Goal: Task Accomplishment & Management: Complete application form

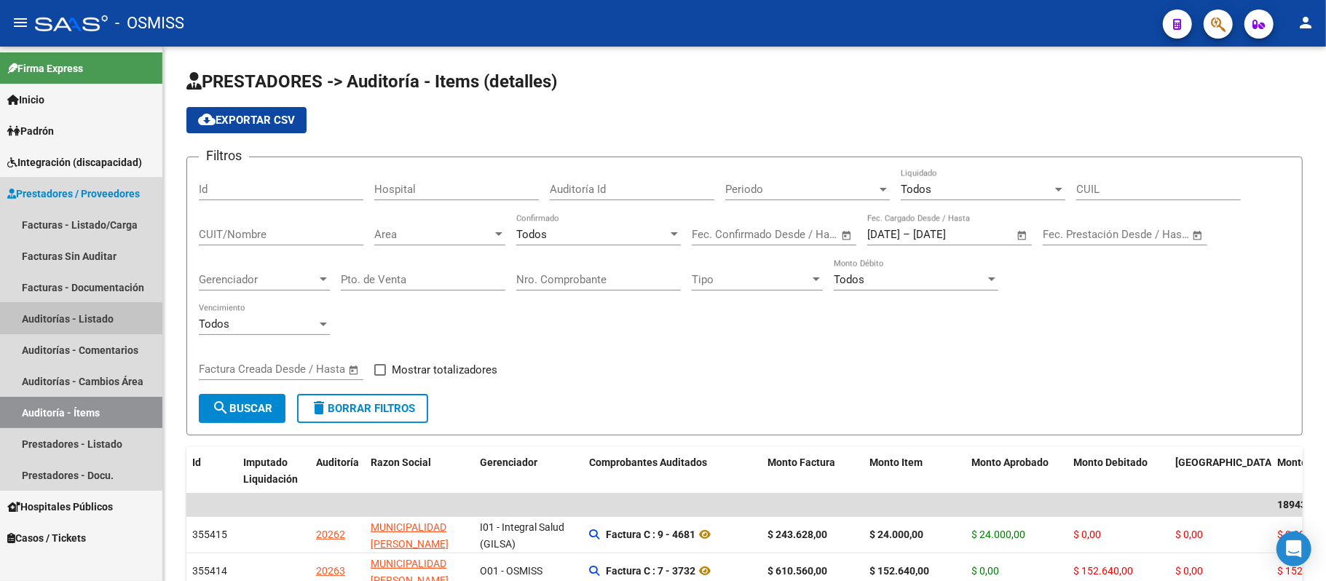
click at [103, 318] on link "Auditorías - Listado" at bounding box center [81, 318] width 162 height 31
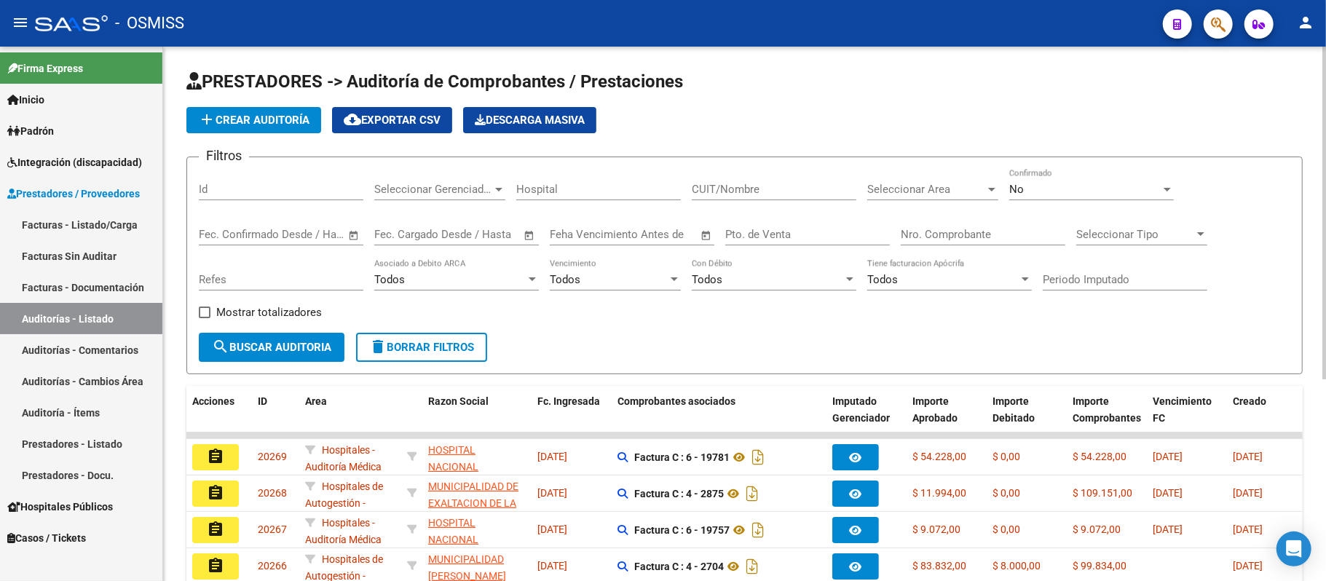
click at [919, 186] on span "Seleccionar Area" at bounding box center [926, 189] width 118 height 13
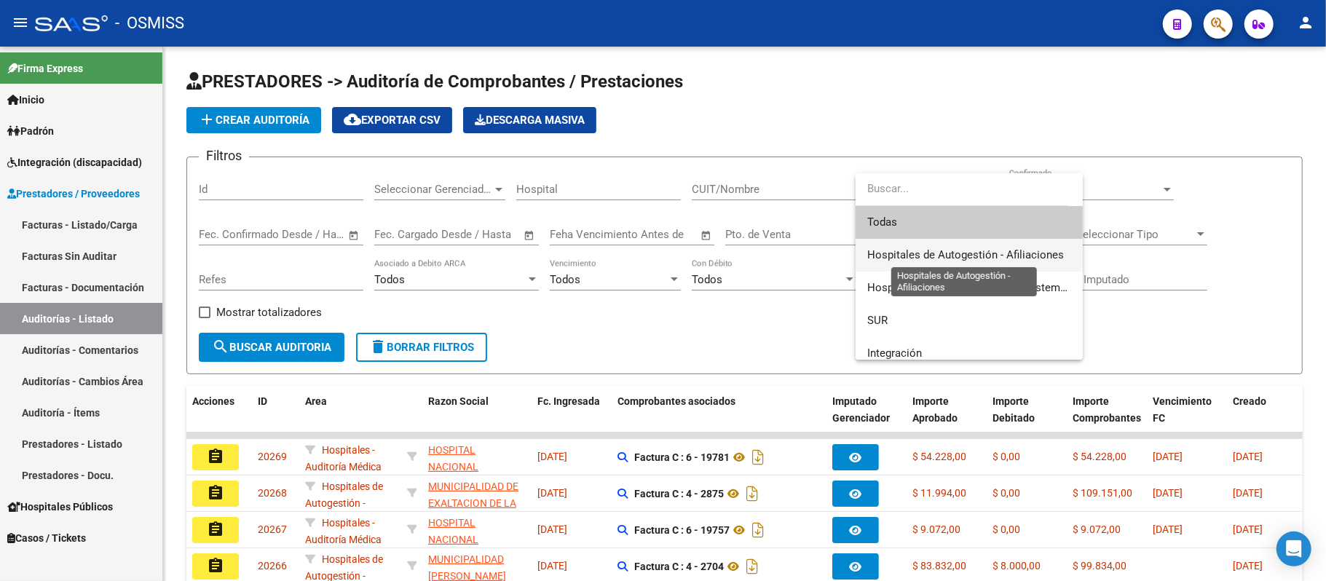
click at [924, 253] on span "Hospitales de Autogestión - Afiliaciones" at bounding box center [965, 254] width 197 height 13
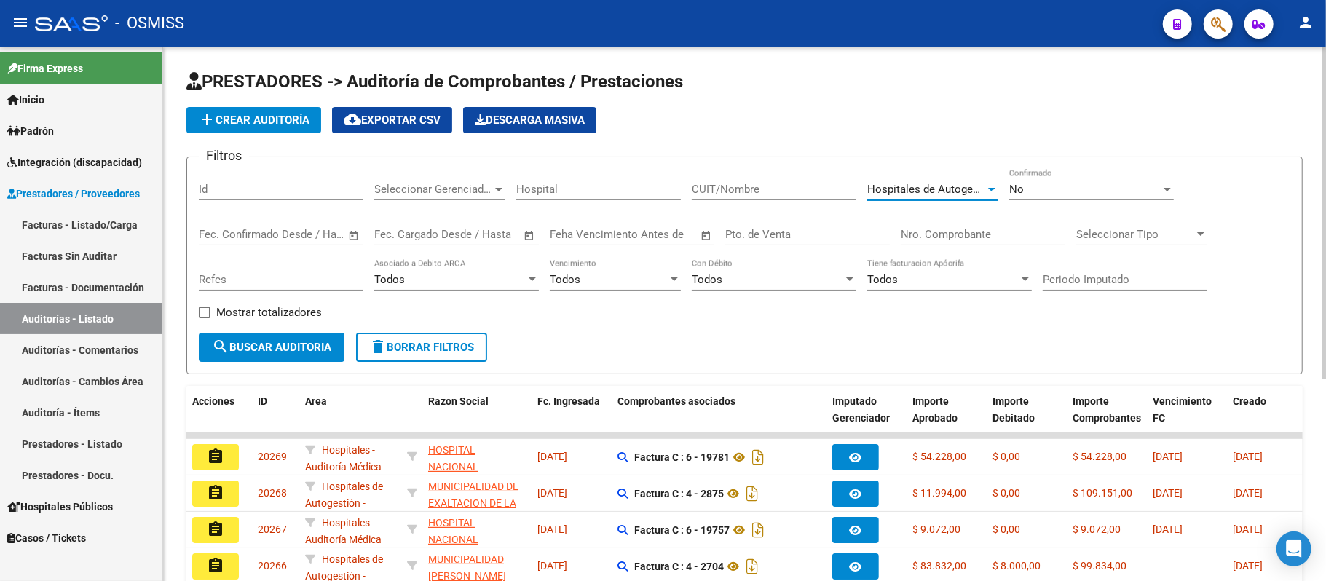
click at [271, 347] on span "search Buscar Auditoria" at bounding box center [271, 347] width 119 height 13
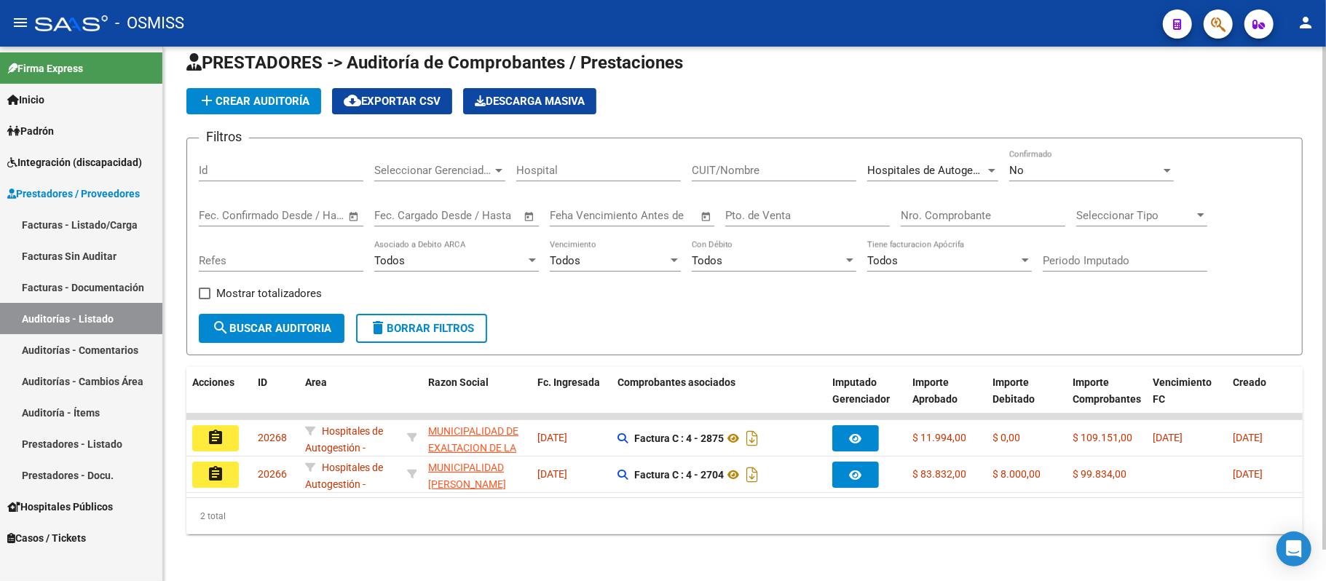
click at [258, 95] on span "add Crear Auditoría" at bounding box center [253, 101] width 111 height 13
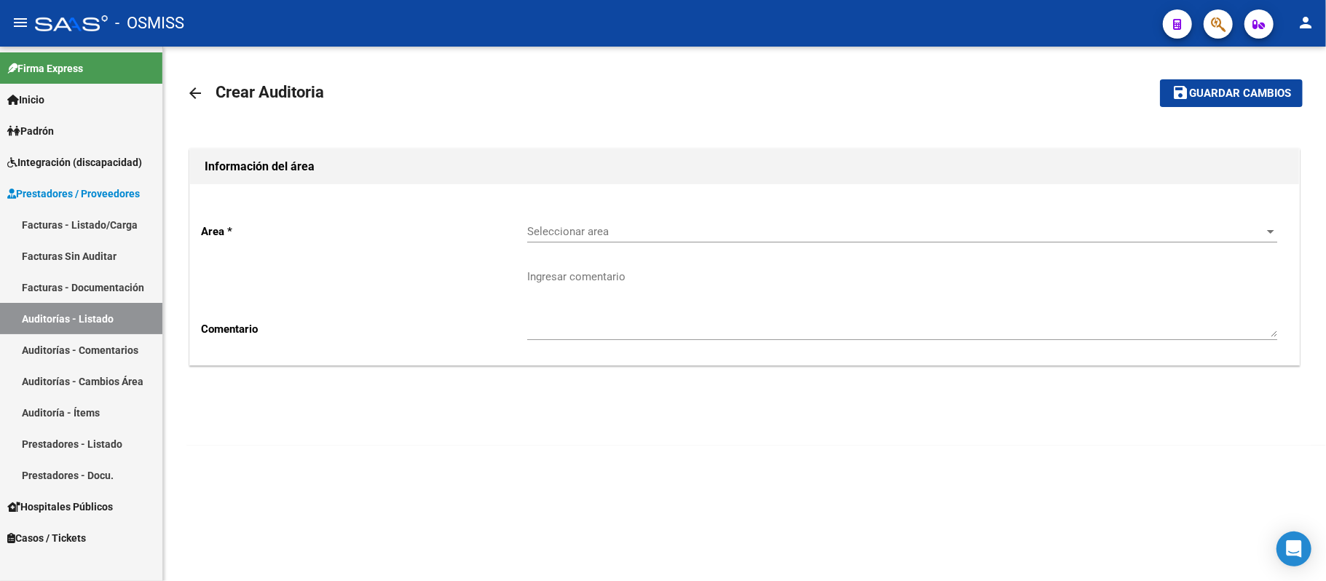
click at [562, 223] on div "Seleccionar area Seleccionar area" at bounding box center [902, 226] width 750 height 31
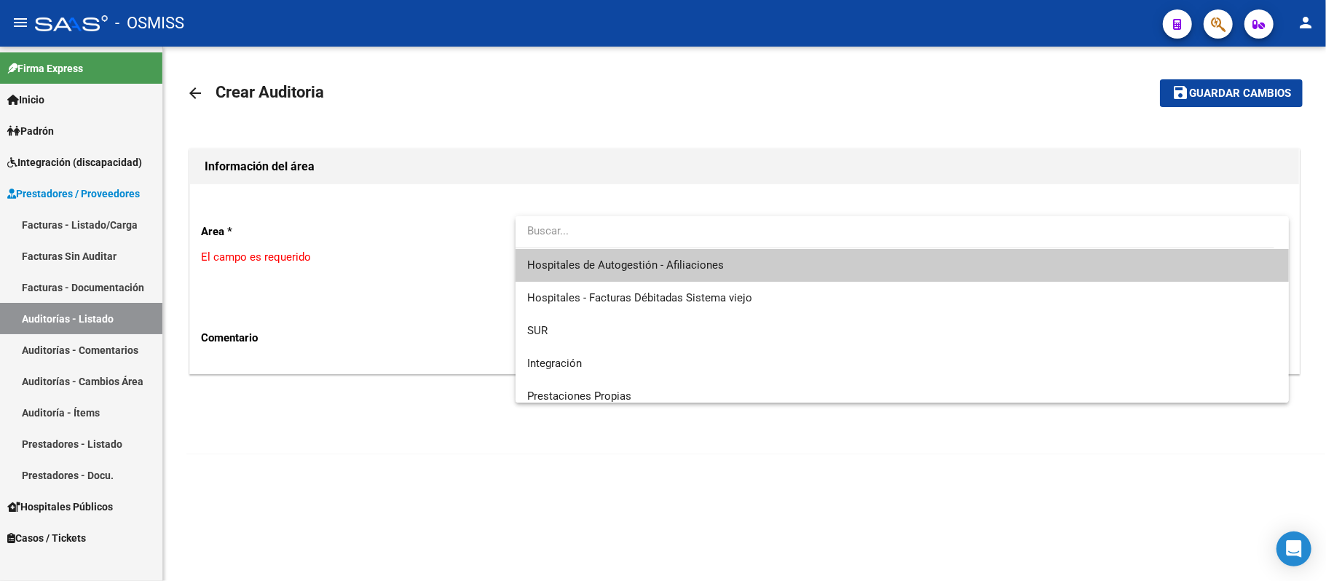
click at [597, 255] on span "Hospitales de Autogestión - Afiliaciones" at bounding box center [902, 265] width 750 height 33
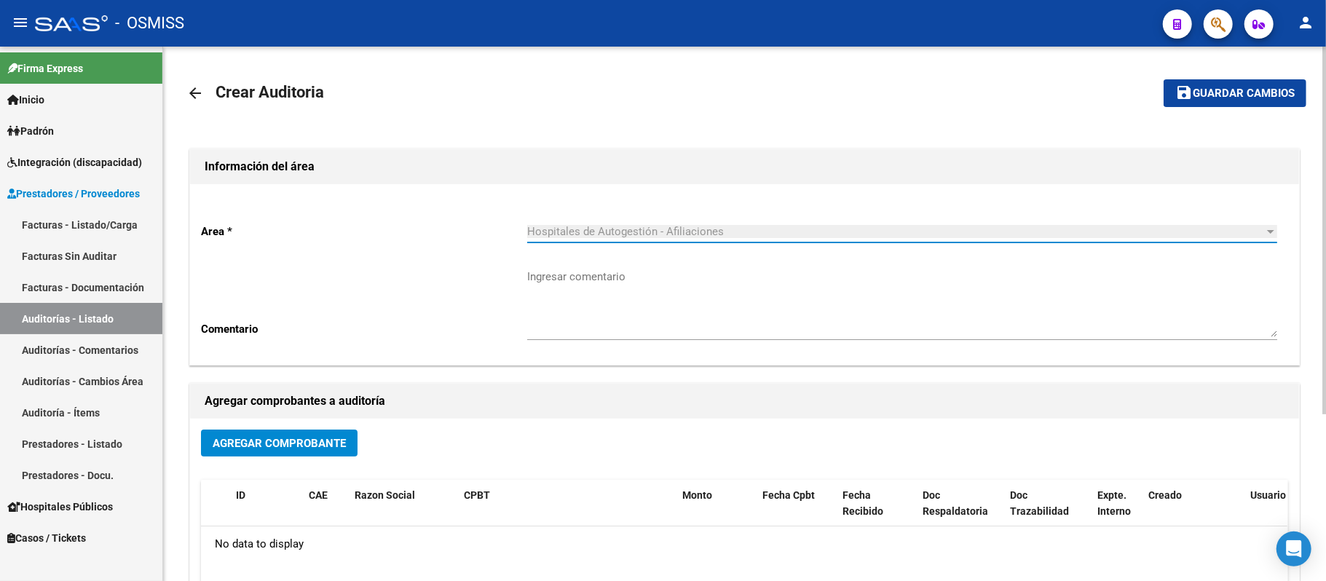
click at [288, 443] on span "Agregar Comprobante" at bounding box center [279, 443] width 133 height 13
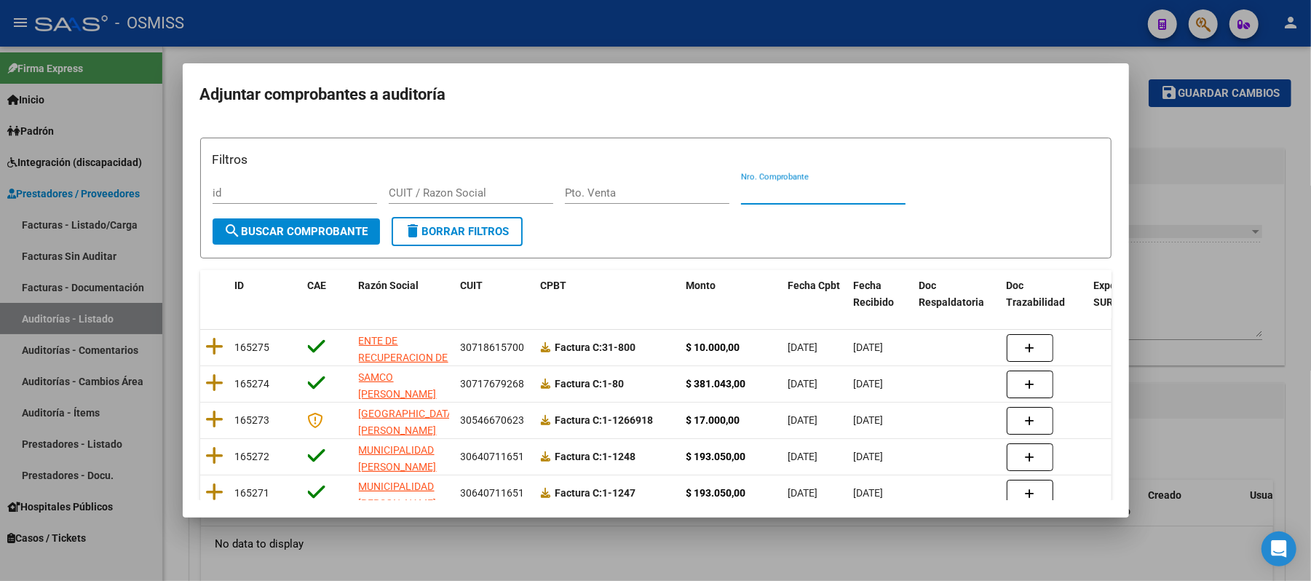
click at [835, 193] on input "Nro. Comprobante" at bounding box center [823, 192] width 165 height 13
click at [804, 190] on input "Nro. Comprobante" at bounding box center [823, 192] width 165 height 13
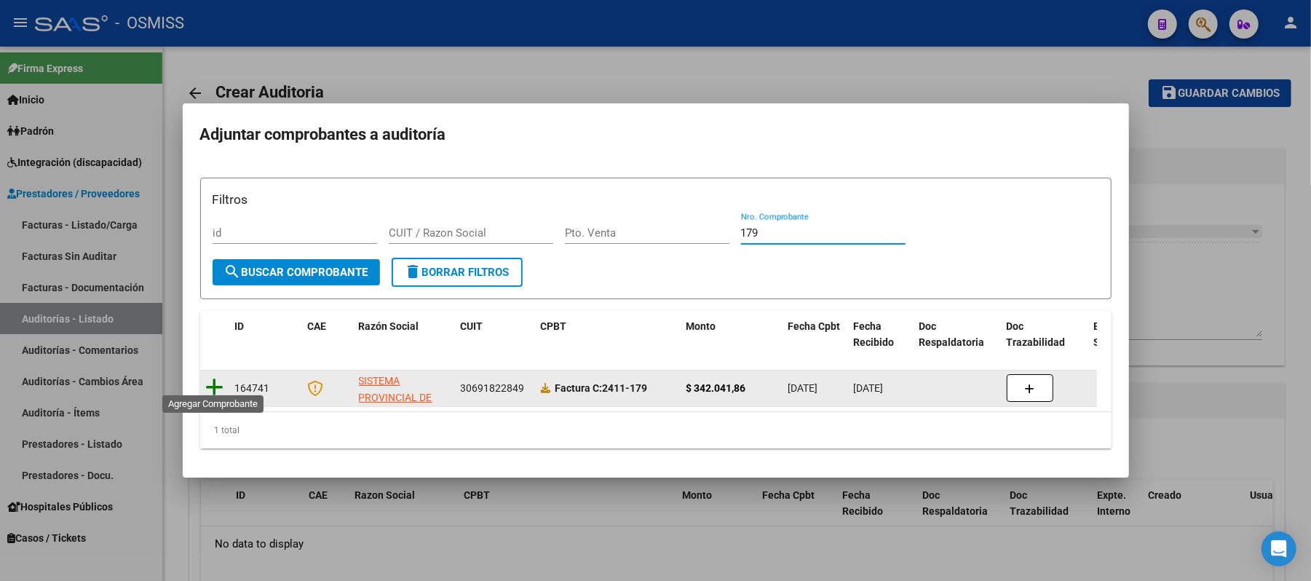
type input "179"
click at [217, 385] on icon at bounding box center [215, 387] width 18 height 20
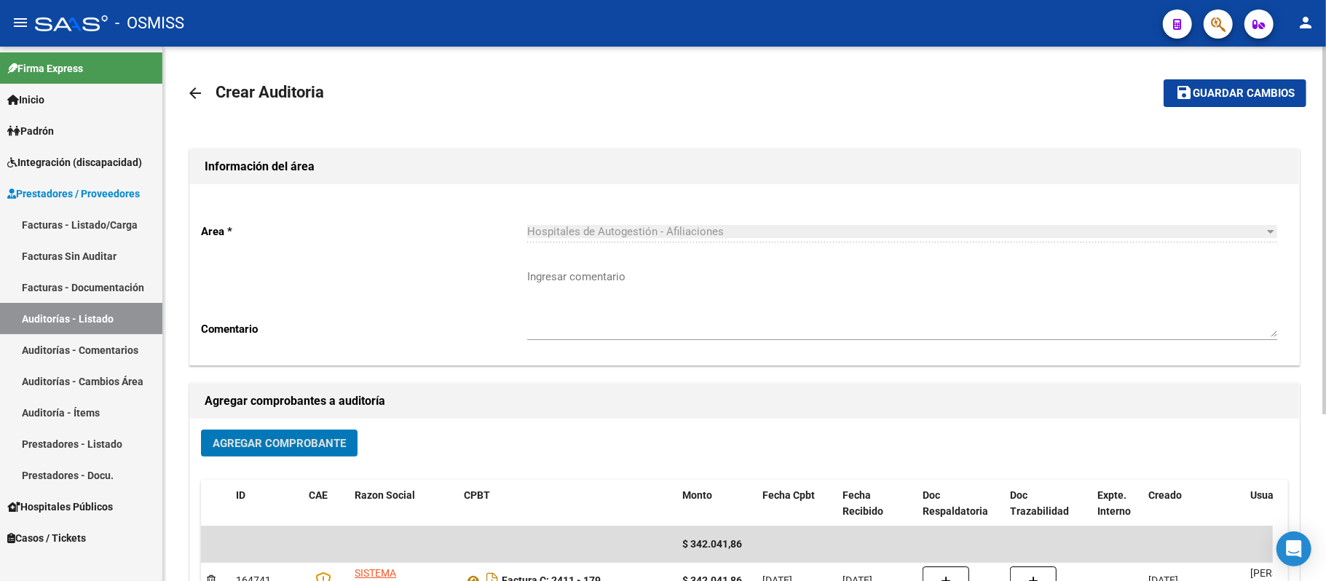
click at [1212, 100] on button "save Guardar cambios" at bounding box center [1235, 92] width 143 height 27
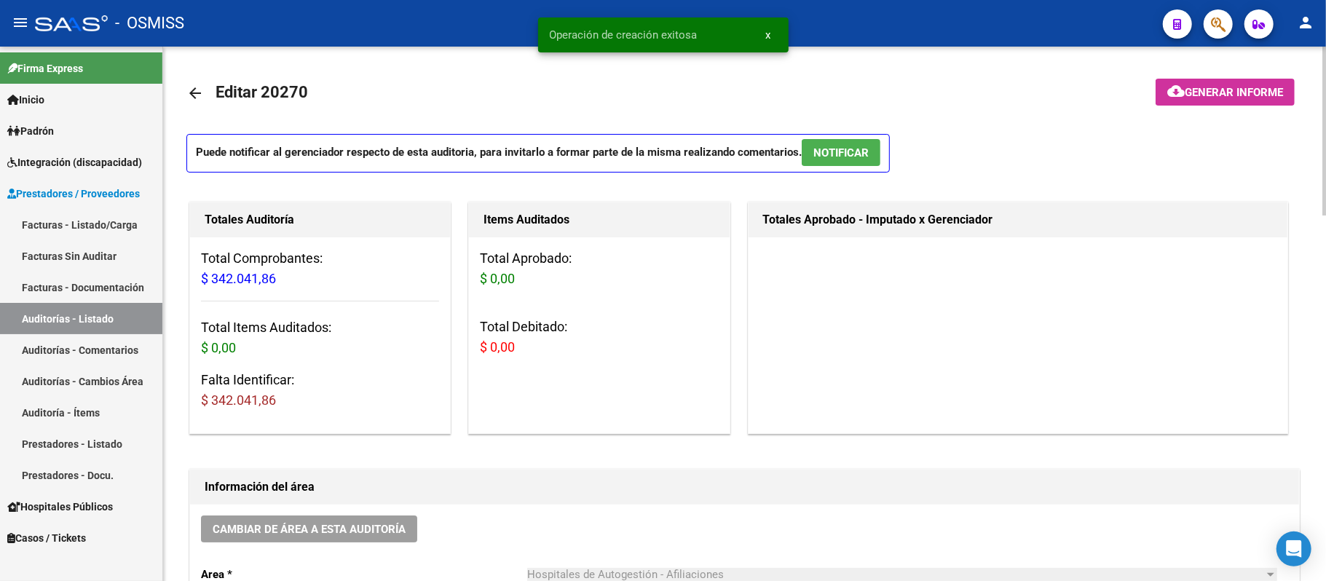
click at [968, 74] on mat-toolbar-row "arrow_back Editar 20270" at bounding box center [621, 93] width 871 height 47
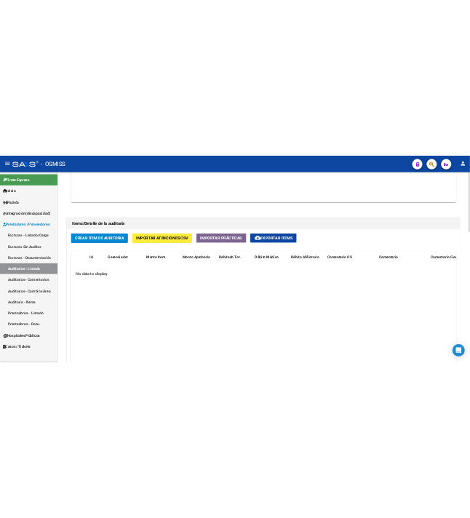
scroll to position [971, 0]
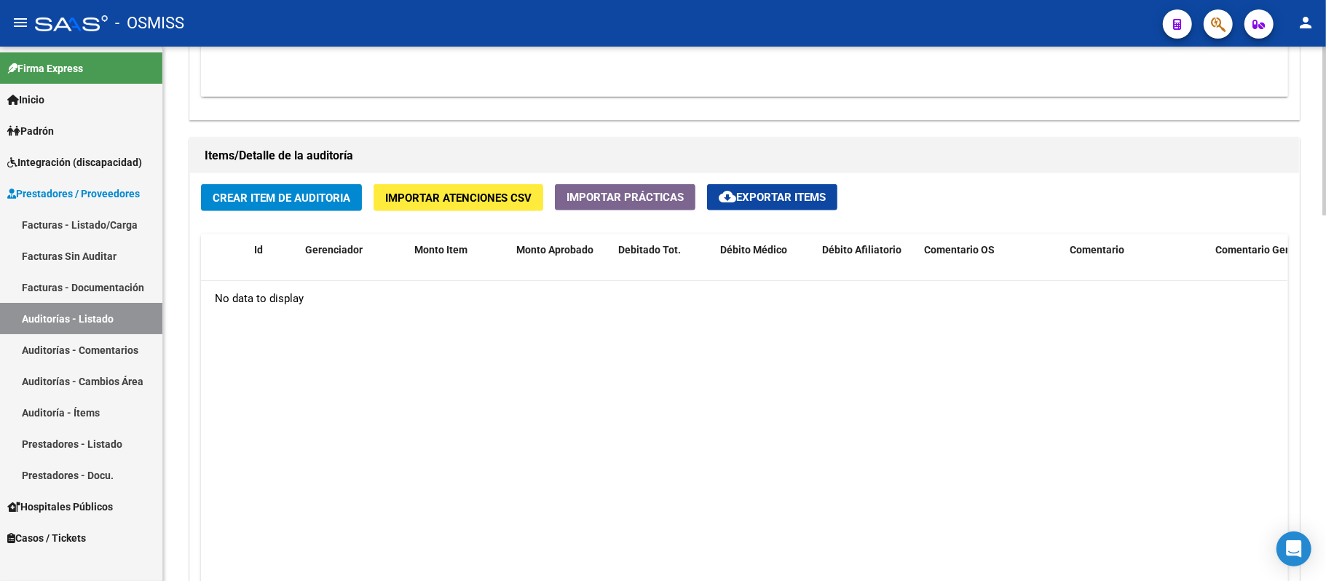
click at [264, 196] on span "Crear Item de Auditoria" at bounding box center [282, 198] width 138 height 13
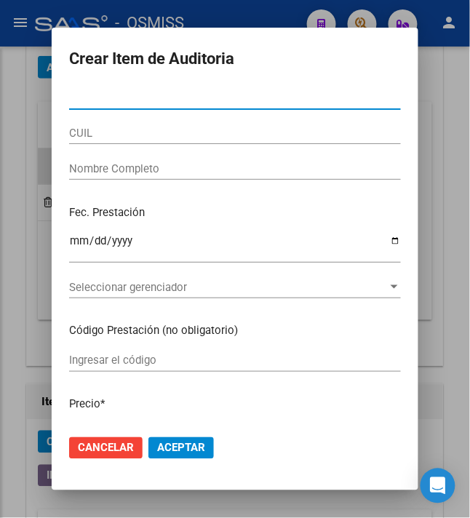
scroll to position [848, 0]
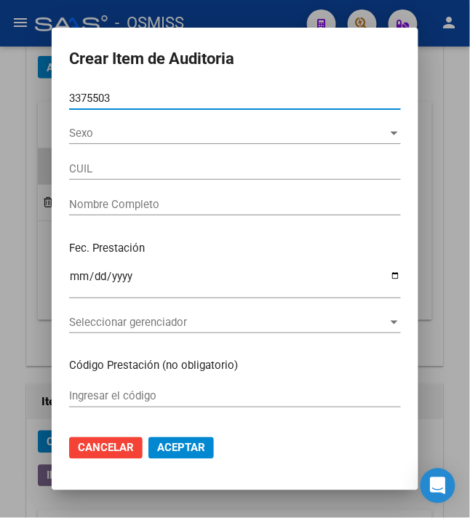
type input "33755036"
type input "27337550369"
type input "[PERSON_NAME] DE [GEOGRAPHIC_DATA]"
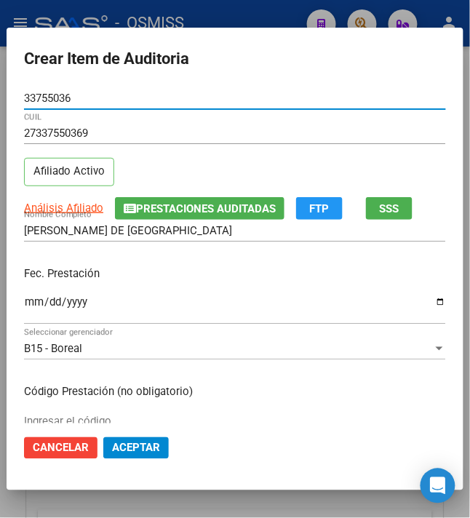
type input "33755036"
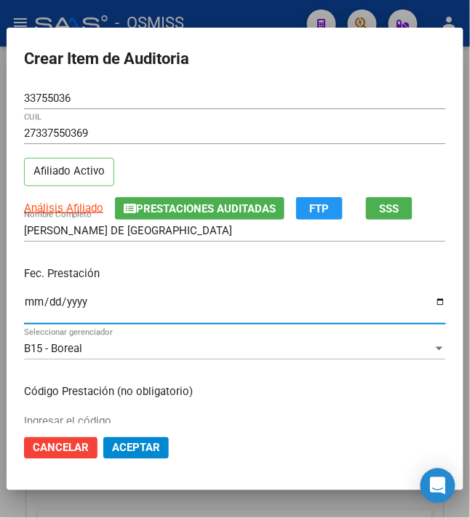
click at [25, 304] on input "Ingresar la fecha" at bounding box center [235, 307] width 422 height 23
type input "[DATE]"
click at [175, 277] on p "Fec. Prestación" at bounding box center [235, 274] width 422 height 17
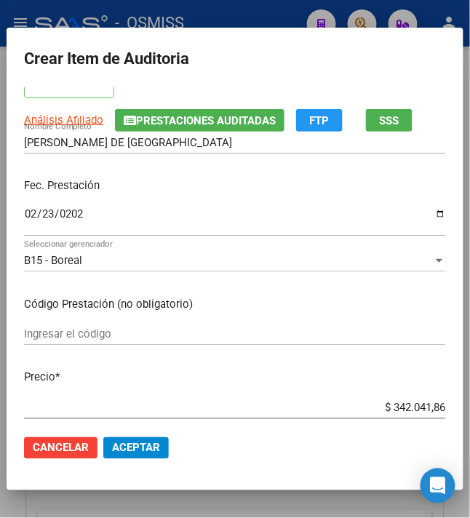
scroll to position [194, 0]
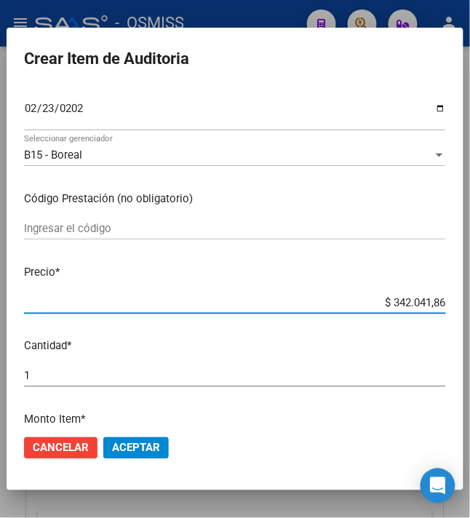
drag, startPoint x: 379, startPoint y: 303, endPoint x: 481, endPoint y: 309, distance: 101.4
click at [470, 309] on html "menu - OSMISS person Firma Express Inicio Instructivos Contacto OS Padrón Padró…" at bounding box center [235, 259] width 470 height 518
type input "$ 0,01"
type input "$ 0,12"
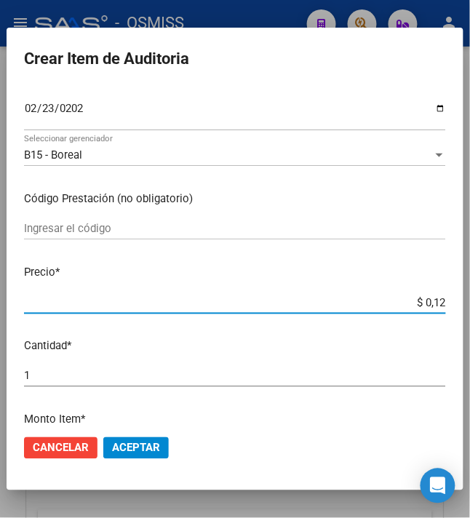
type input "$ 0,12"
type input "$ 1,26"
type input "$ 12,67"
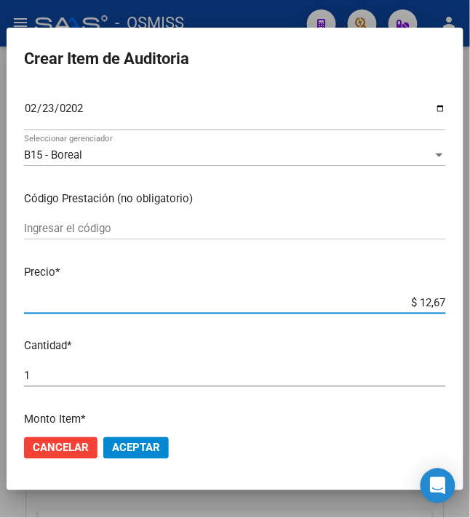
type input "$ 126,70"
type input "$ 1.267,00"
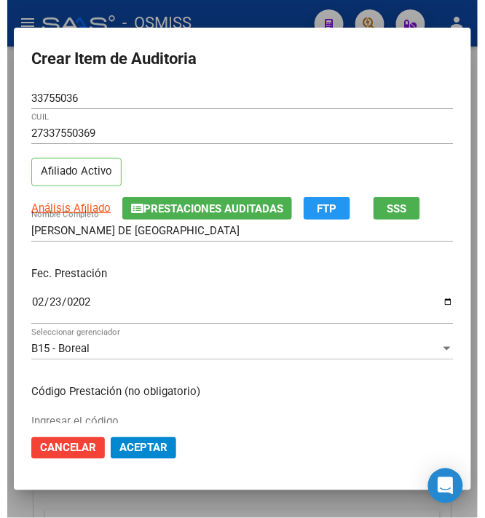
scroll to position [291, 0]
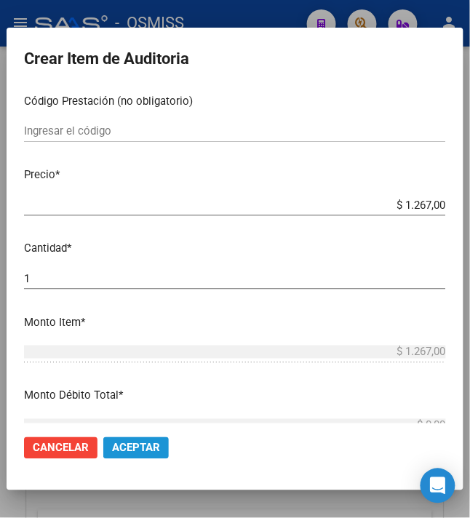
click at [141, 446] on span "Aceptar" at bounding box center [136, 448] width 48 height 13
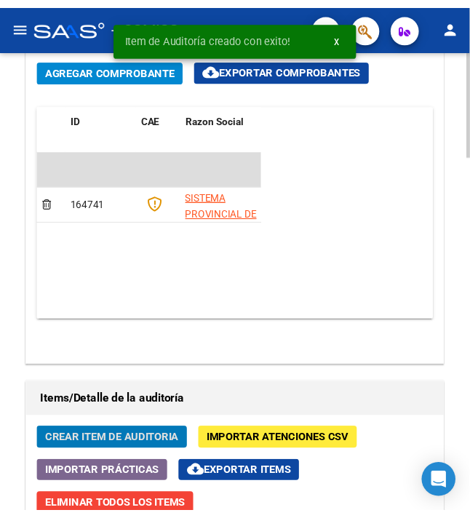
scroll to position [1337, 0]
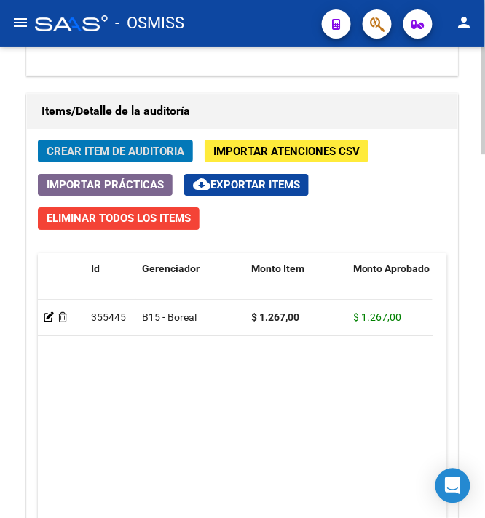
click at [138, 157] on span "Crear Item de Auditoria" at bounding box center [116, 151] width 138 height 13
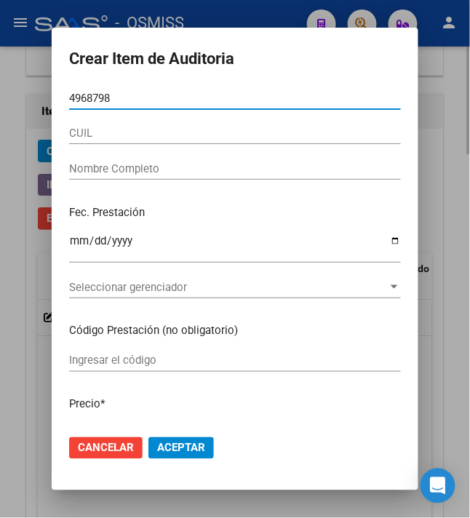
type input "49687985"
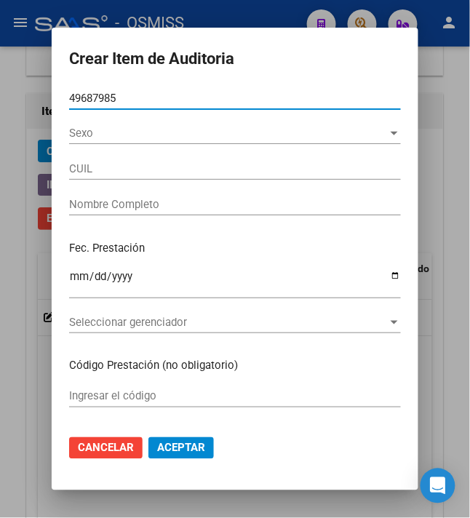
type input "20496879857"
type input "[PERSON_NAME]"
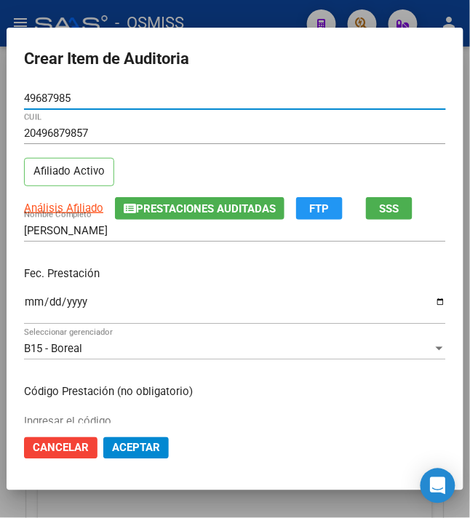
type input "49687985"
click at [24, 306] on input "Ingresar la fecha" at bounding box center [235, 307] width 422 height 23
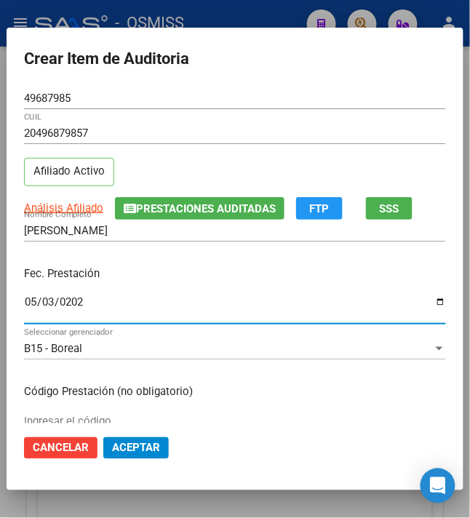
type input "[DATE]"
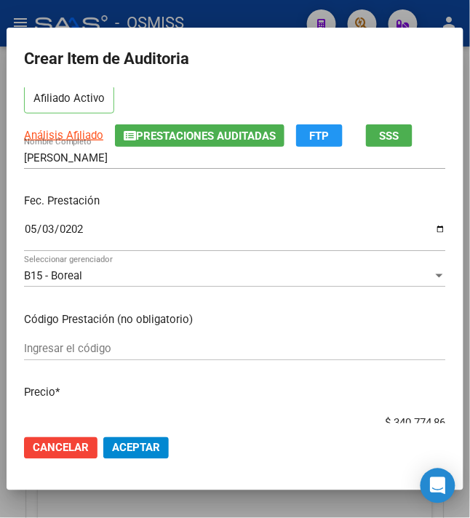
scroll to position [97, 0]
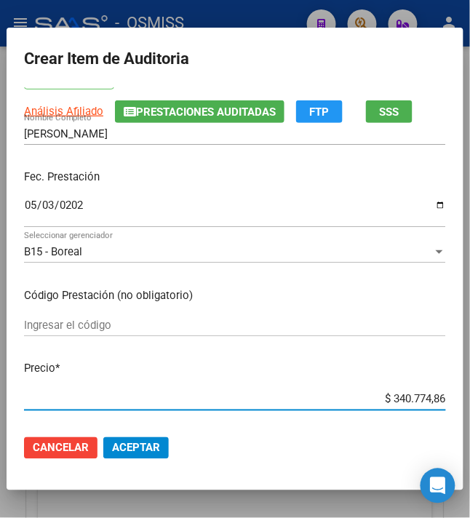
drag, startPoint x: 382, startPoint y: 399, endPoint x: 490, endPoint y: 396, distance: 107.8
click at [470, 396] on html "menu - OSMISS person Firma Express Inicio Instructivos Contacto OS Padrón Padró…" at bounding box center [235, 259] width 470 height 518
type input "$ 0,01"
type input "$ 0,17"
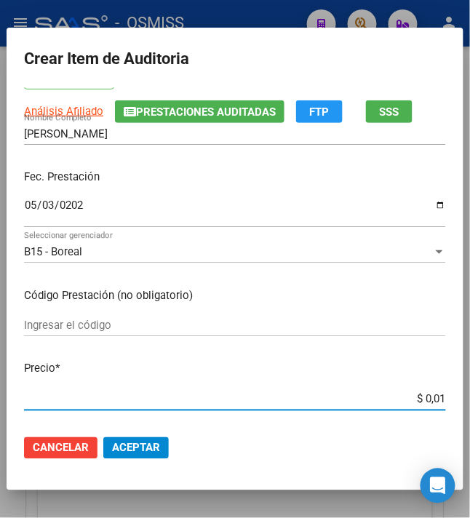
type input "$ 0,17"
type input "$ 1,74"
type input "$ 17,40"
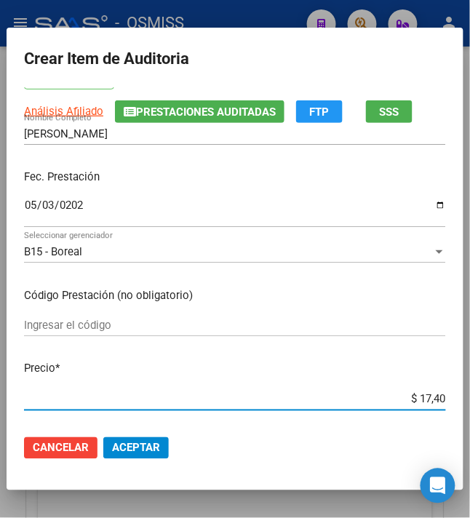
type input "$ 174,08"
type input "$ 1.740,84"
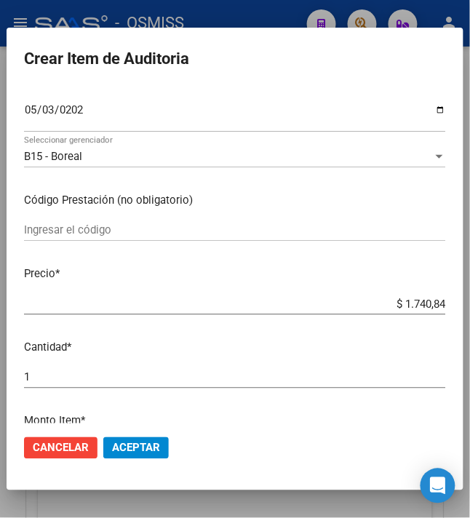
scroll to position [194, 0]
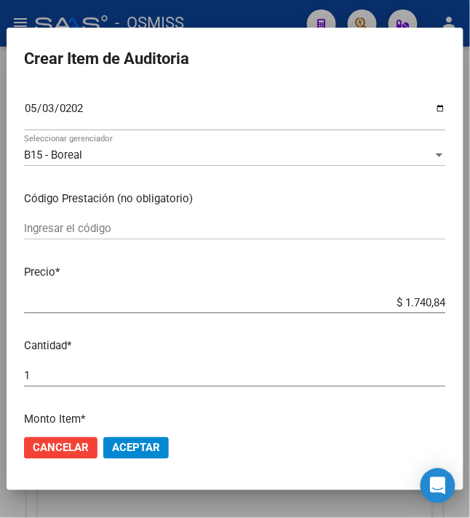
click at [150, 456] on button "Aceptar" at bounding box center [136, 449] width 66 height 22
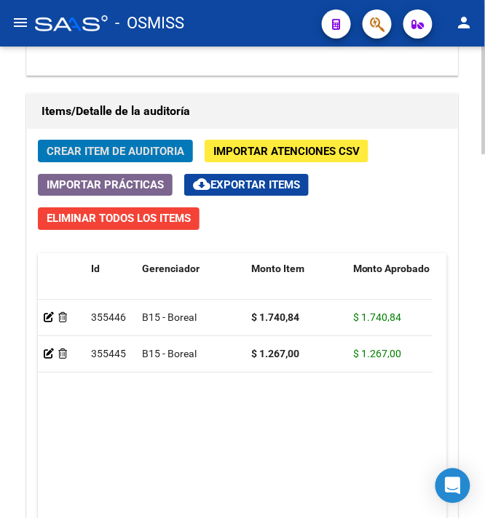
click at [106, 151] on span "Crear Item de Auditoria" at bounding box center [116, 151] width 138 height 13
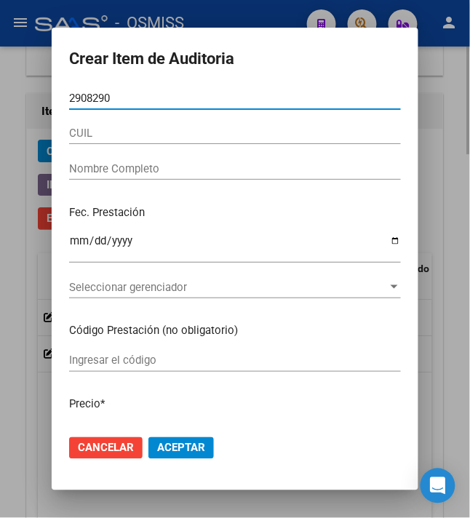
type input "29082901"
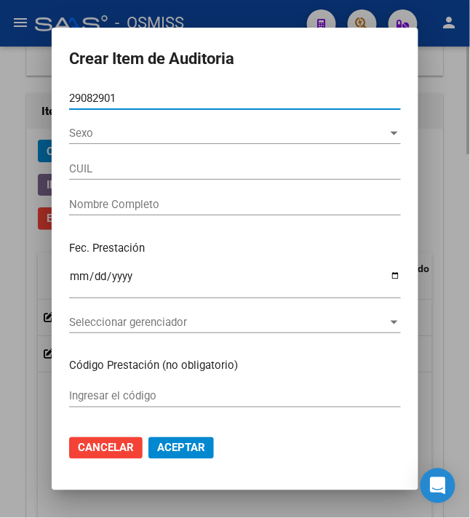
type input "27290829017"
type input "[PERSON_NAME]"
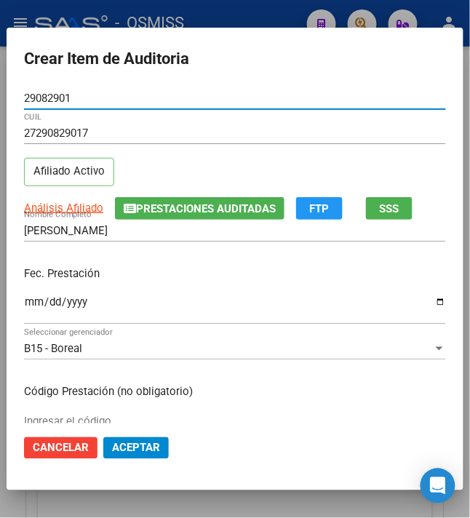
type input "29082901"
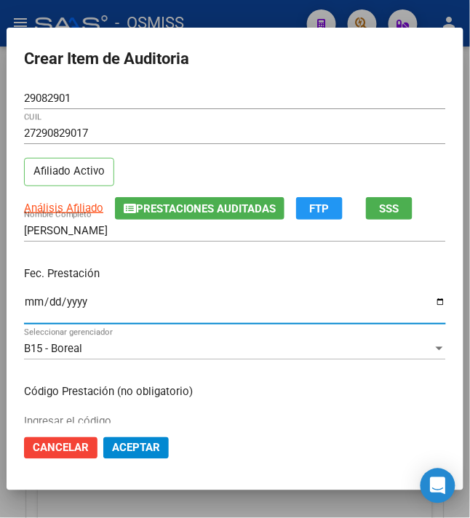
click at [27, 307] on input "Ingresar la fecha" at bounding box center [235, 307] width 422 height 23
type input "[DATE]"
click at [150, 269] on p "Fec. Prestación" at bounding box center [235, 274] width 422 height 17
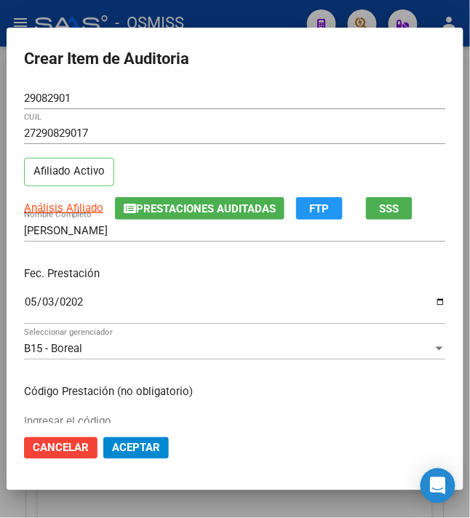
click at [208, 268] on p "Fec. Prestación" at bounding box center [235, 274] width 422 height 17
click at [210, 268] on p "Fec. Prestación" at bounding box center [235, 274] width 422 height 17
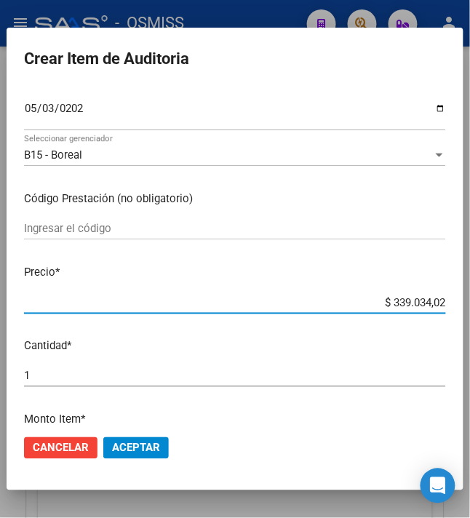
drag, startPoint x: 384, startPoint y: 301, endPoint x: 490, endPoint y: 275, distance: 109.0
click at [470, 275] on html "menu - OSMISS person Firma Express Inicio Instructivos Contacto OS Padrón Padró…" at bounding box center [235, 259] width 470 height 518
type input "$ 0,01"
type input "$ 0,17"
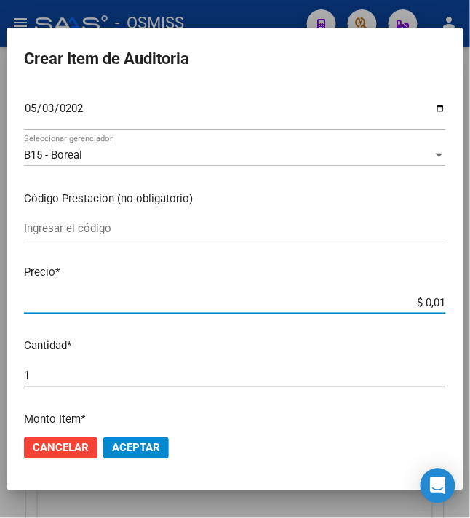
type input "$ 0,17"
type input "$ 1,74"
type input "$ 17,40"
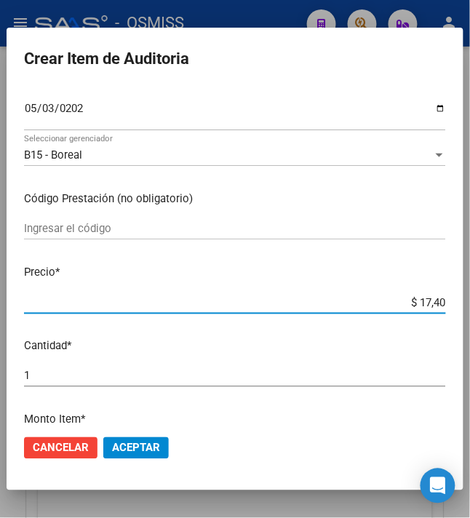
type input "$ 174,08"
type input "$ 1.740,84"
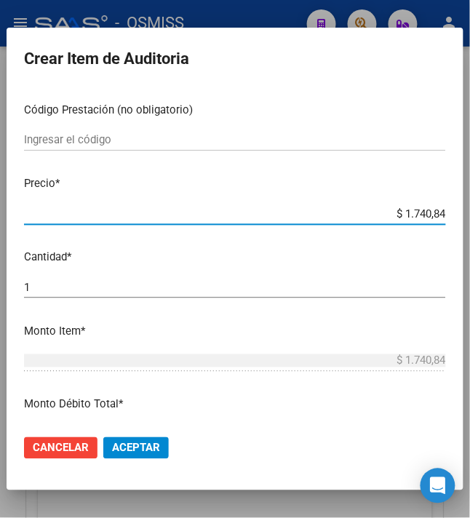
scroll to position [291, 0]
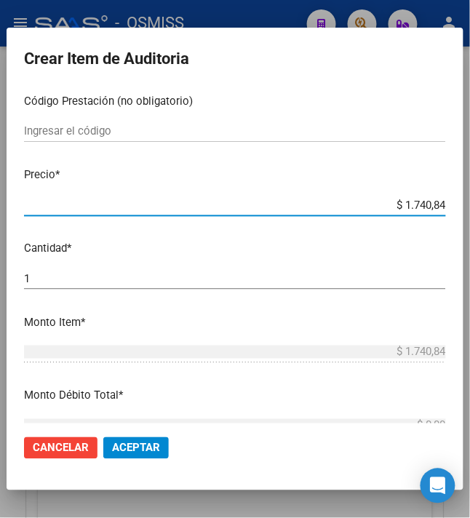
click at [143, 454] on span "Aceptar" at bounding box center [136, 448] width 48 height 13
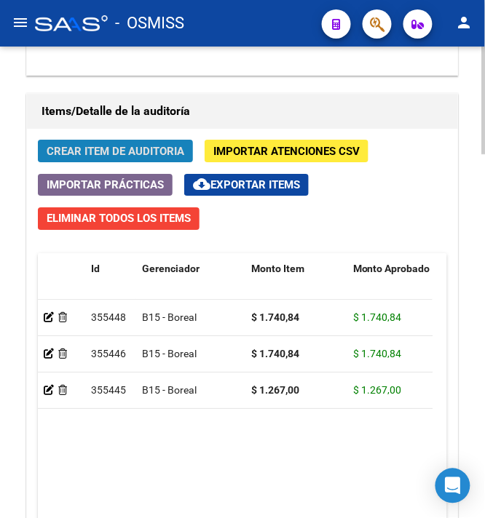
click at [108, 151] on span "Crear Item de Auditoria" at bounding box center [116, 151] width 138 height 13
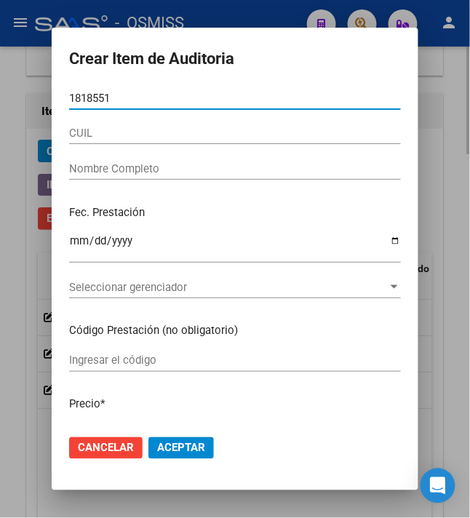
type input "18185513"
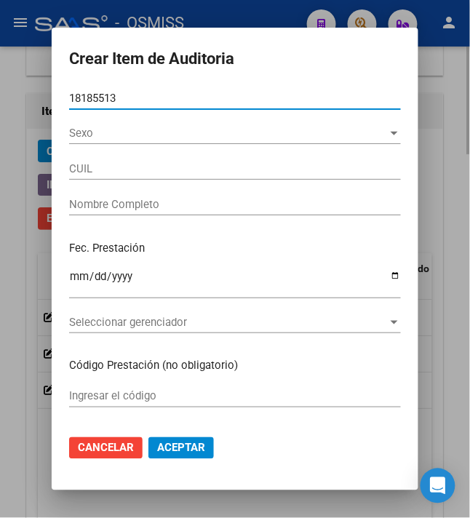
type input "20181855135"
type input "[PERSON_NAME]"
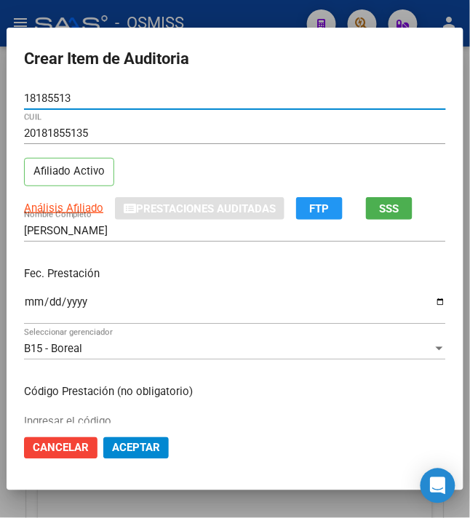
type input "18185513"
click at [26, 296] on div "Ingresar la fecha" at bounding box center [235, 308] width 422 height 31
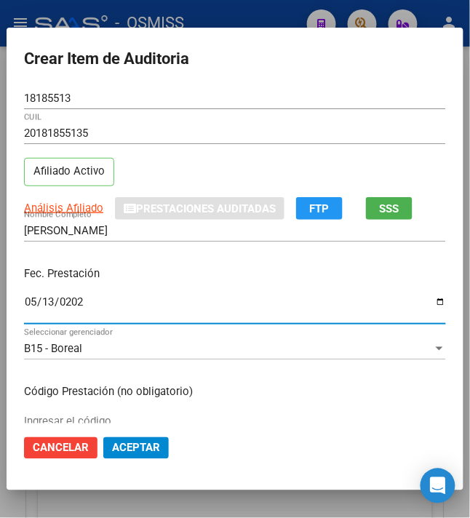
type input "[DATE]"
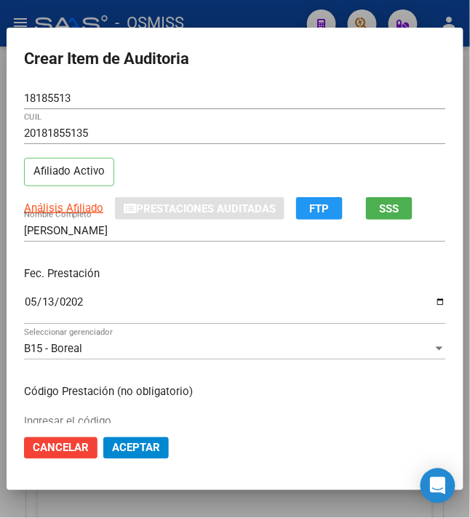
click at [167, 283] on p "Fec. Prestación" at bounding box center [235, 274] width 422 height 17
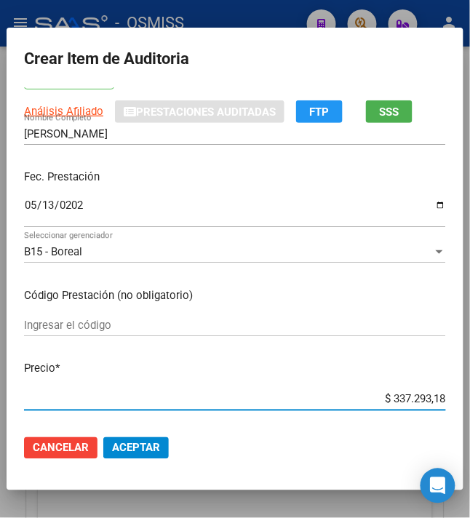
drag, startPoint x: 385, startPoint y: 400, endPoint x: 484, endPoint y: 385, distance: 100.1
click at [470, 392] on html "menu - OSMISS person Firma Express Inicio Instructivos Contacto OS Padrón Padró…" at bounding box center [235, 259] width 470 height 518
type input "$ 0,03"
type input "$ 0,33"
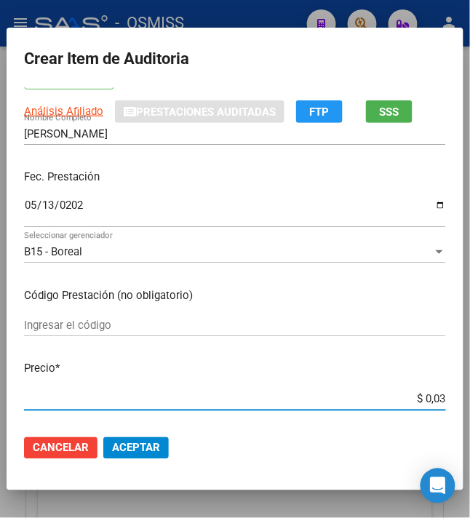
type input "$ 0,33"
type input "$ 3,36"
type input "$ 33,68"
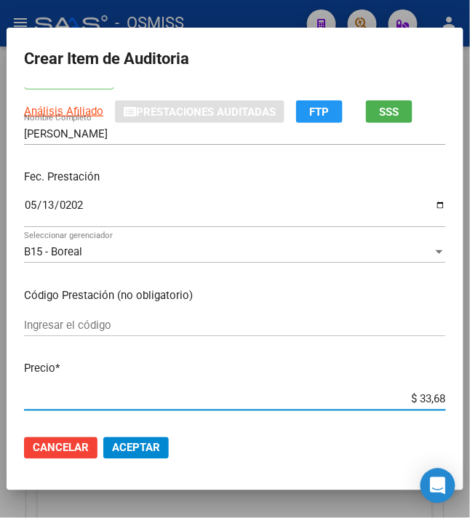
type input "$ 336,83"
type input "$ 3.368,37"
click at [312, 333] on div "Ingresar el código" at bounding box center [235, 326] width 422 height 22
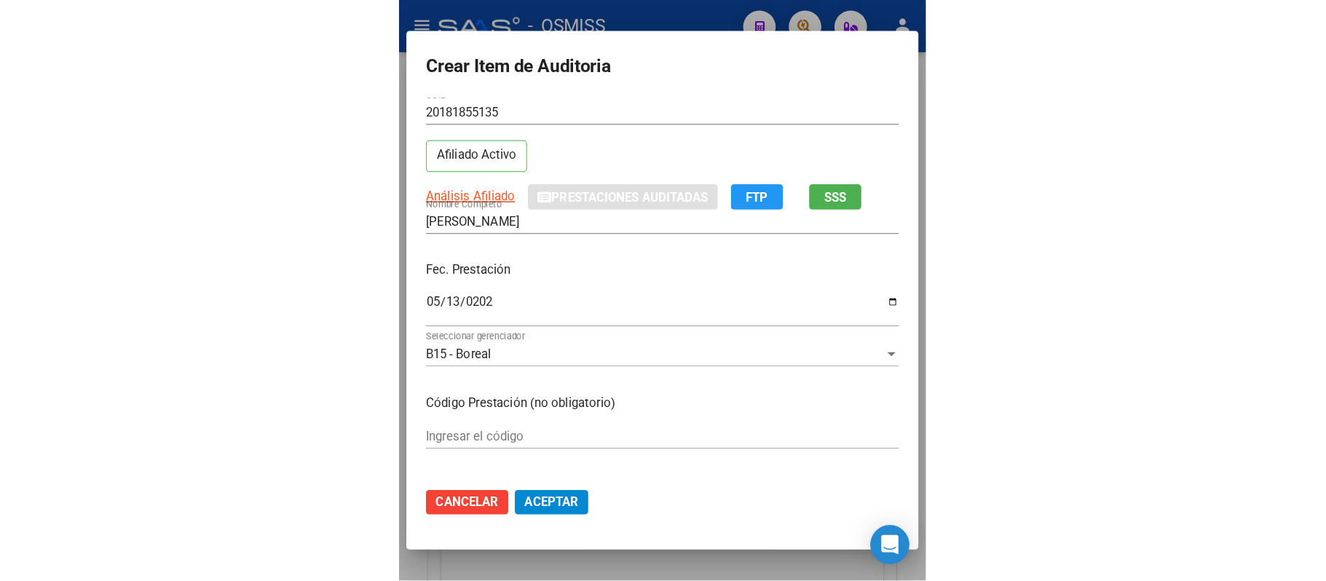
scroll to position [0, 0]
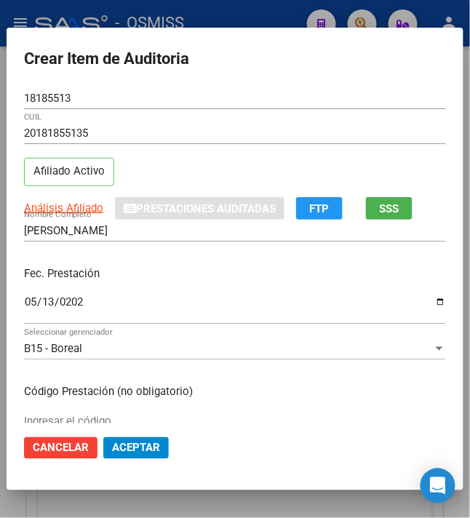
click at [179, 283] on p "Fec. Prestación" at bounding box center [235, 274] width 422 height 17
click at [277, 246] on div "[PERSON_NAME] Nombre Completo" at bounding box center [235, 238] width 422 height 36
click at [256, 274] on p "Fec. Prestación" at bounding box center [235, 274] width 422 height 17
click at [226, 271] on p "Fec. Prestación" at bounding box center [235, 274] width 422 height 17
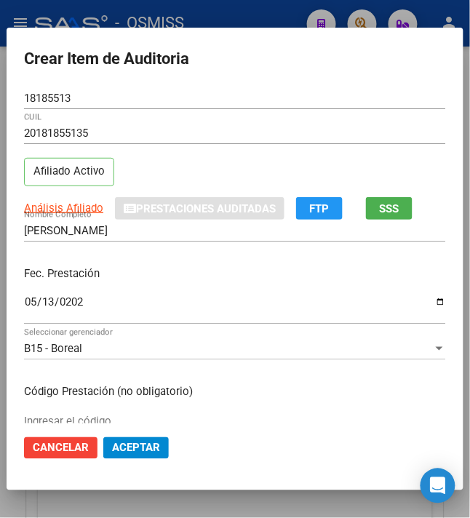
click at [218, 277] on p "Fec. Prestación" at bounding box center [235, 274] width 422 height 17
click at [213, 18] on div at bounding box center [235, 259] width 470 height 518
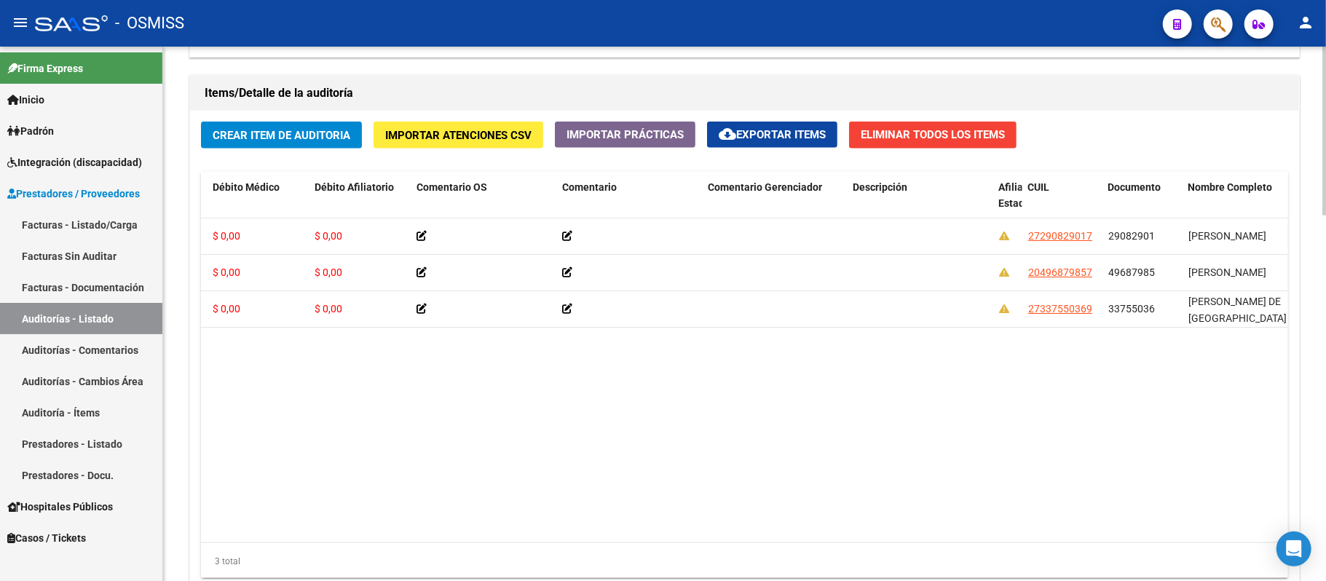
scroll to position [0, 606]
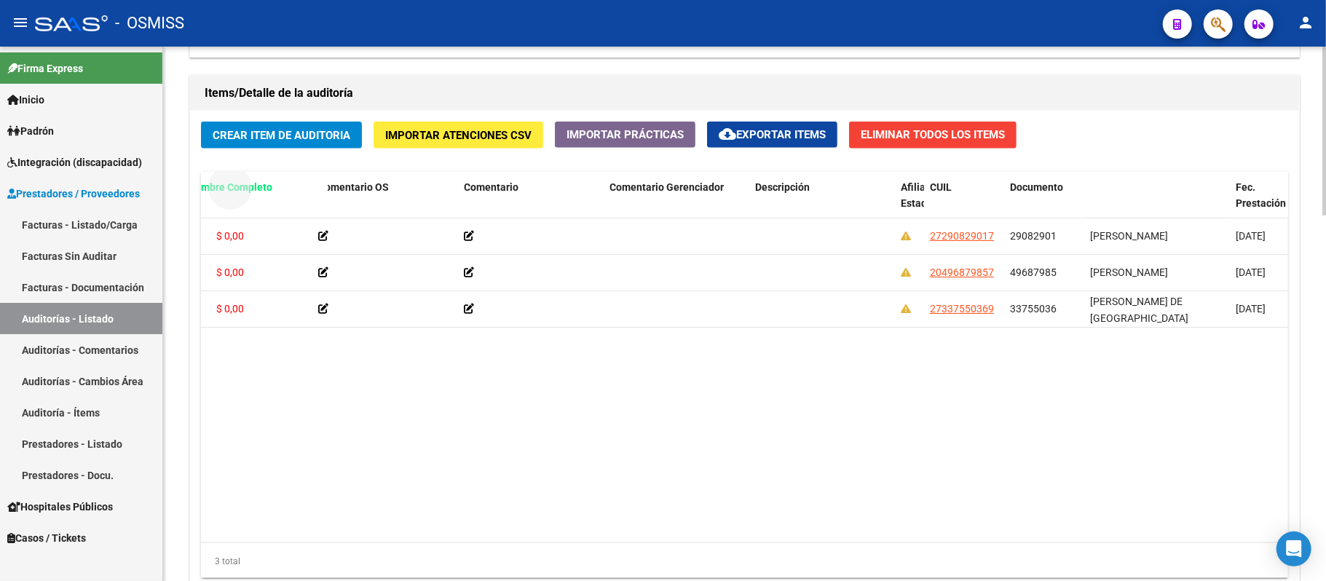
drag, startPoint x: 1124, startPoint y: 188, endPoint x: 222, endPoint y: 190, distance: 902.2
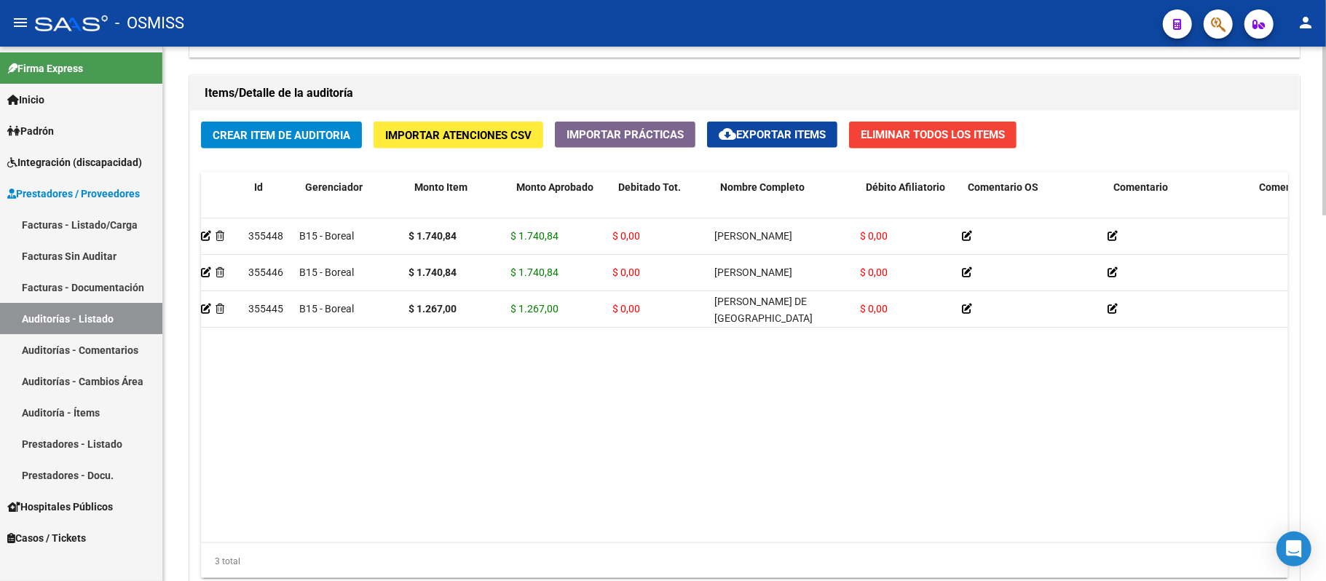
scroll to position [0, 0]
click at [746, 426] on datatable-body "355448 B15 - Boreal $ 1.740,84 $ 1.740,84 $ 0,00 [PERSON_NAME] $ 0,00 272908290…" at bounding box center [826, 380] width 1250 height 324
